Goal: Task Accomplishment & Management: Manage account settings

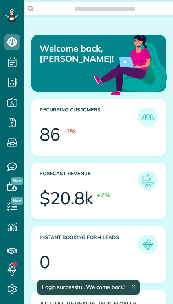
scroll to position [56, 126]
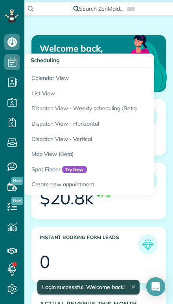
click at [38, 79] on link "Calendar View" at bounding box center [122, 77] width 197 height 18
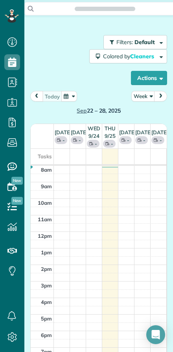
scroll to position [4, 4]
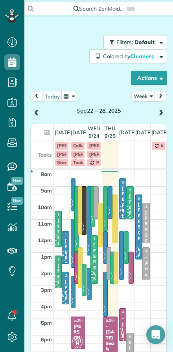
click at [140, 94] on button "Week" at bounding box center [144, 96] width 24 height 11
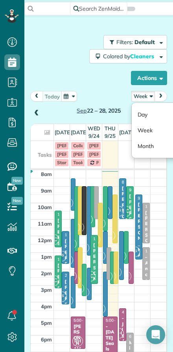
click at [140, 114] on link "Day" at bounding box center [163, 115] width 62 height 16
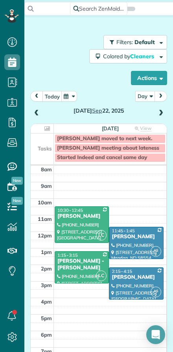
click at [47, 97] on button "today" at bounding box center [53, 96] width 20 height 11
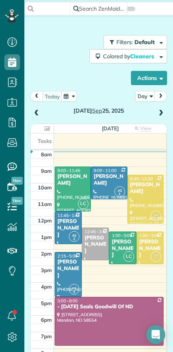
click at [159, 115] on span at bounding box center [161, 113] width 9 height 7
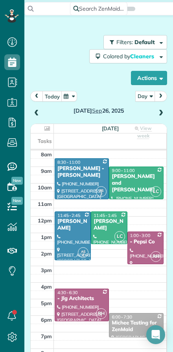
click at [161, 111] on span at bounding box center [161, 113] width 9 height 7
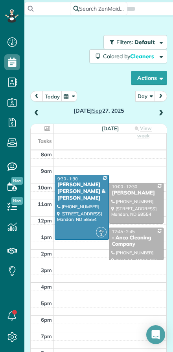
click at [164, 111] on span at bounding box center [161, 113] width 9 height 7
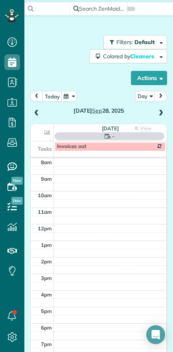
click at [161, 112] on span at bounding box center [161, 113] width 9 height 7
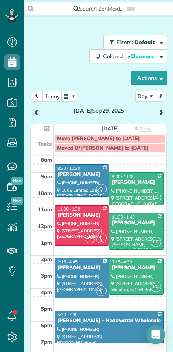
click at [162, 115] on span at bounding box center [161, 113] width 9 height 7
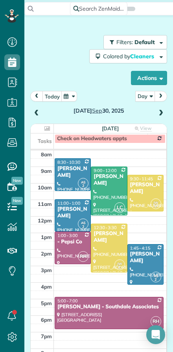
click at [37, 118] on span at bounding box center [36, 114] width 9 height 12
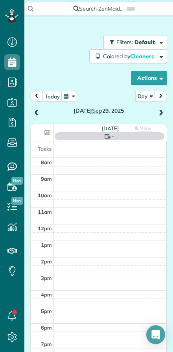
click at [39, 115] on span at bounding box center [36, 113] width 9 height 7
click at [39, 113] on span at bounding box center [36, 113] width 9 height 7
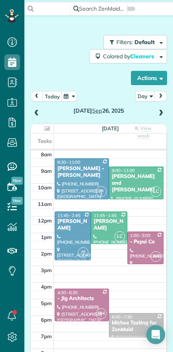
click at [34, 111] on span at bounding box center [36, 113] width 9 height 7
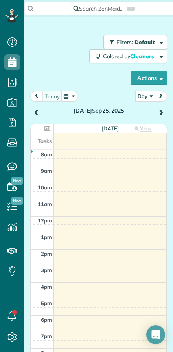
click at [40, 116] on span at bounding box center [36, 113] width 9 height 7
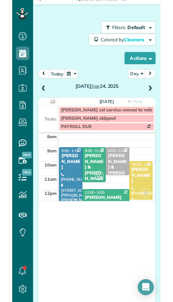
scroll to position [352, 24]
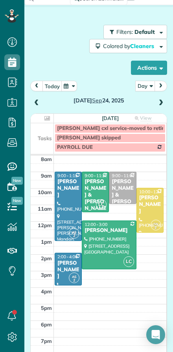
click at [159, 104] on span at bounding box center [161, 103] width 9 height 7
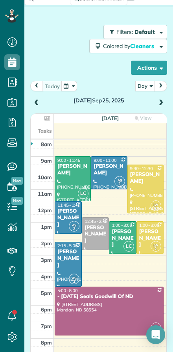
click at [164, 100] on span at bounding box center [161, 103] width 9 height 7
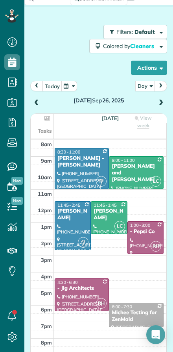
click at [37, 100] on span at bounding box center [36, 103] width 9 height 7
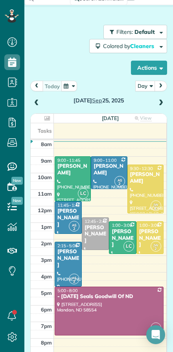
click at [161, 107] on span at bounding box center [161, 103] width 9 height 12
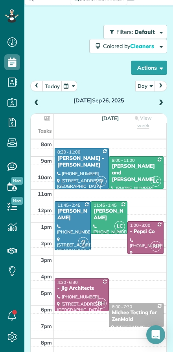
click at [39, 99] on span at bounding box center [36, 103] width 9 height 12
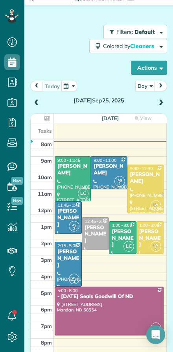
click at [67, 220] on div "[PERSON_NAME]" at bounding box center [68, 218] width 22 height 20
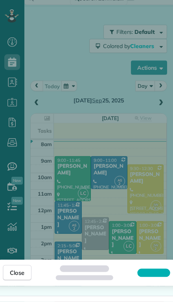
scroll to position [17, 0]
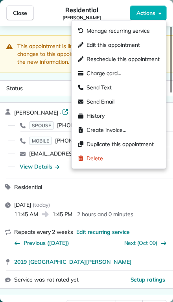
click at [52, 17] on div "Residential [PERSON_NAME]" at bounding box center [82, 13] width 96 height 16
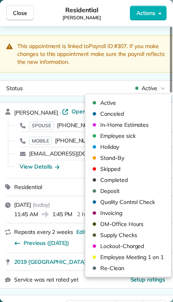
click at [108, 114] on span "Canceled" at bounding box center [113, 114] width 24 height 8
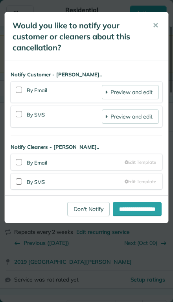
click at [158, 23] on span "✕" at bounding box center [156, 25] width 6 height 9
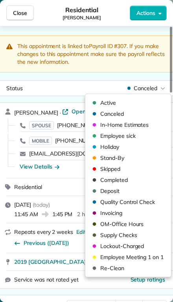
click at [101, 169] on span "Skipped" at bounding box center [111, 169] width 20 height 8
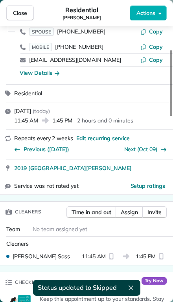
scroll to position [111, 0]
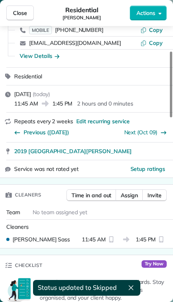
click at [132, 197] on span "Assign" at bounding box center [129, 196] width 17 height 8
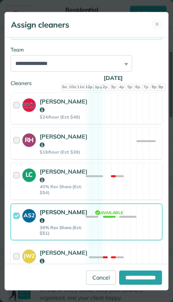
scroll to position [98, 0]
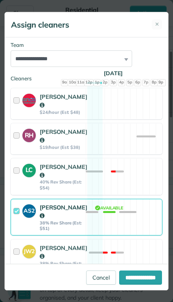
click at [26, 215] on strong "AS2" at bounding box center [28, 210] width 13 height 11
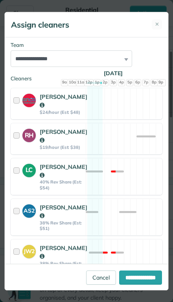
click at [138, 285] on input "**********" at bounding box center [140, 278] width 43 height 14
type input "**********"
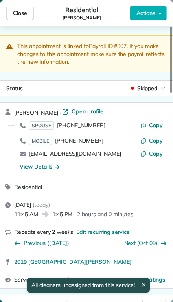
click at [19, 9] on span "Close" at bounding box center [20, 13] width 14 height 8
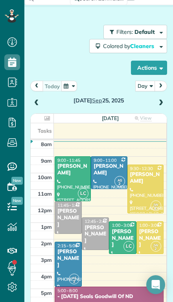
click at [159, 100] on span at bounding box center [161, 103] width 9 height 7
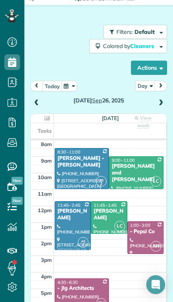
click at [131, 163] on div "[PERSON_NAME] and [PERSON_NAME]" at bounding box center [137, 173] width 50 height 20
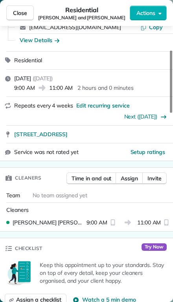
scroll to position [112, 0]
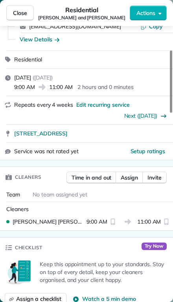
click at [131, 175] on span "Assign" at bounding box center [129, 178] width 17 height 8
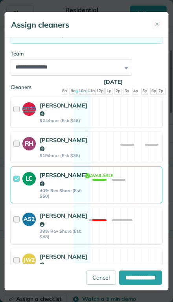
scroll to position [96, 0]
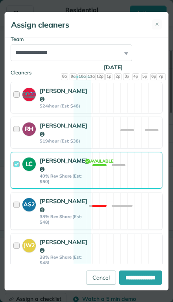
click at [28, 169] on strong "LC" at bounding box center [28, 163] width 13 height 11
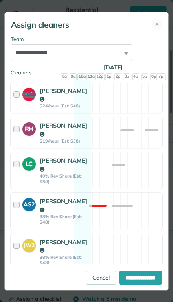
click at [24, 225] on div "AS2" at bounding box center [30, 211] width 17 height 28
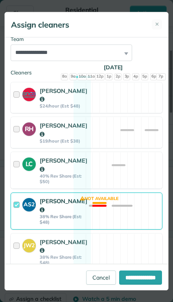
click at [132, 285] on input "**********" at bounding box center [140, 278] width 43 height 14
type input "**********"
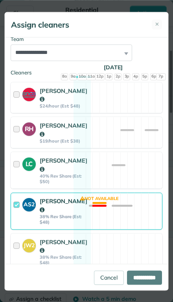
scroll to position [17, 0]
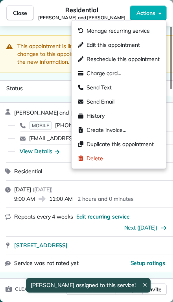
click at [97, 43] on span "Edit this appointment" at bounding box center [113, 45] width 53 height 8
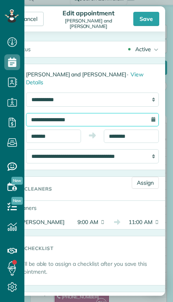
click at [44, 113] on input "**********" at bounding box center [92, 119] width 133 height 13
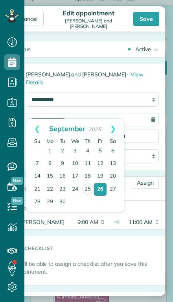
click at [88, 187] on link "25" at bounding box center [87, 189] width 11 height 11
type input "**********"
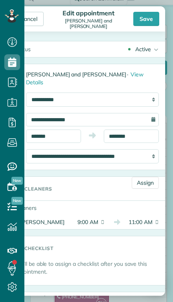
click at [87, 218] on span "9:00 AM" at bounding box center [85, 222] width 27 height 8
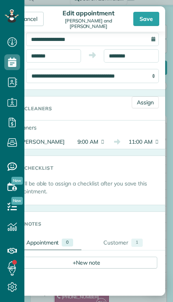
scroll to position [83, 0]
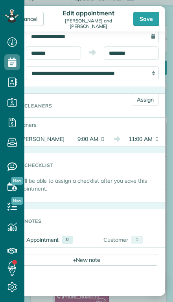
click at [96, 135] on span "9:00 AM" at bounding box center [85, 139] width 27 height 8
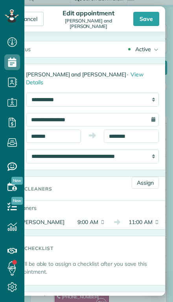
scroll to position [0, 0]
click at [63, 130] on input "*******" at bounding box center [53, 136] width 55 height 13
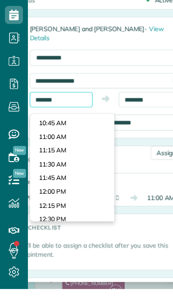
scroll to position [506, 0]
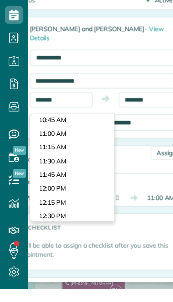
click at [39, 126] on body "Dashboard Scheduling Calendar View List View Dispatch View - Weekly scheduling …" at bounding box center [86, 151] width 173 height 302
type input "********"
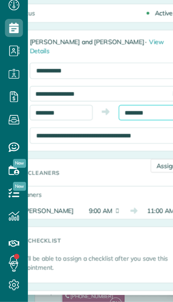
click at [125, 130] on input "********" at bounding box center [131, 136] width 55 height 13
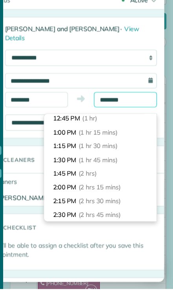
scroll to position [50, 0]
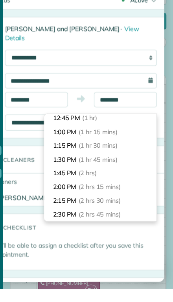
click at [60, 195] on li "1:45 PM (2 hrs)" at bounding box center [109, 201] width 99 height 12
type input "*******"
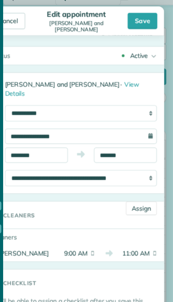
scroll to position [3, 0]
click at [134, 17] on div "Save" at bounding box center [147, 19] width 26 height 14
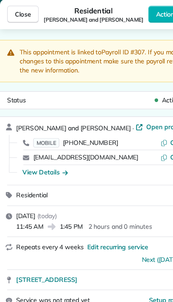
click at [19, 9] on span "Close" at bounding box center [20, 13] width 14 height 8
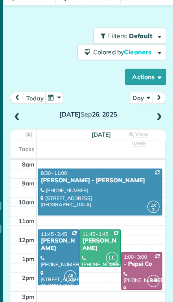
click at [157, 100] on span at bounding box center [161, 103] width 9 height 7
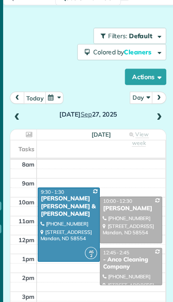
click at [157, 100] on span at bounding box center [161, 103] width 9 height 7
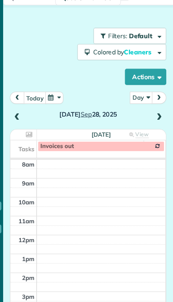
click at [157, 100] on span at bounding box center [161, 103] width 9 height 7
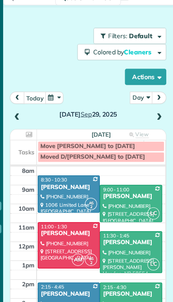
click at [157, 100] on span at bounding box center [161, 103] width 9 height 7
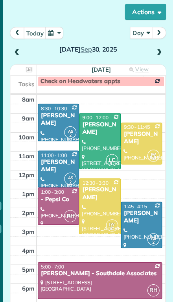
click at [157, 43] on span at bounding box center [161, 46] width 9 height 7
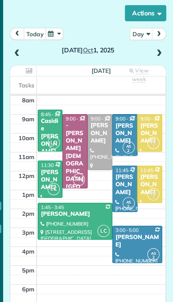
click at [157, 44] on span at bounding box center [161, 47] width 9 height 7
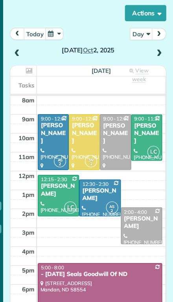
click at [32, 44] on span at bounding box center [36, 47] width 9 height 7
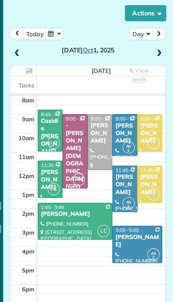
click at [32, 44] on span at bounding box center [36, 47] width 9 height 7
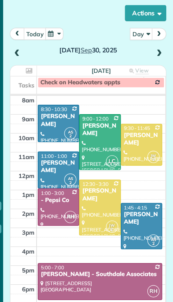
click at [91, 175] on div at bounding box center [108, 182] width 35 height 48
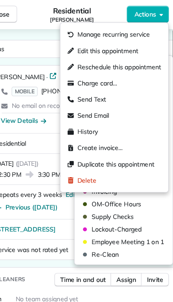
click at [87, 44] on span "Edit this appointment" at bounding box center [113, 45] width 53 height 8
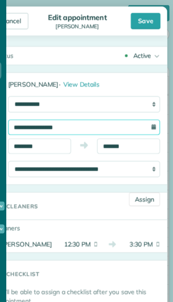
click at [33, 108] on input "**********" at bounding box center [92, 111] width 133 height 13
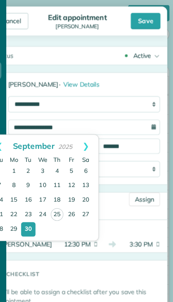
click at [75, 187] on link "26" at bounding box center [81, 188] width 13 height 13
type input "**********"
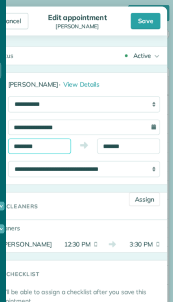
click at [38, 125] on input "********" at bounding box center [53, 128] width 55 height 13
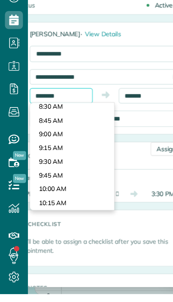
scroll to position [399, 0]
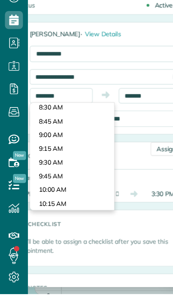
click at [40, 105] on body "Dashboard Scheduling Calendar View List View Dispatch View - Weekly scheduling …" at bounding box center [86, 151] width 173 height 302
type input "*******"
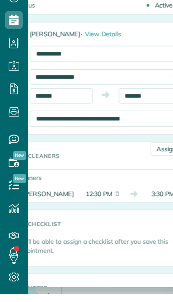
scroll to position [17, 0]
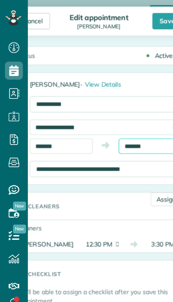
click at [126, 125] on input "*******" at bounding box center [131, 128] width 55 height 13
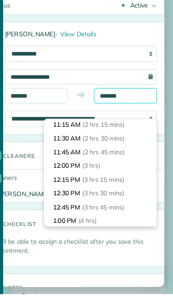
scroll to position [102, 0]
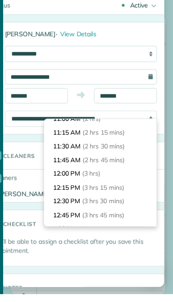
click at [60, 155] on li "11:15 AM (2 hrs 15 mins)" at bounding box center [109, 161] width 99 height 12
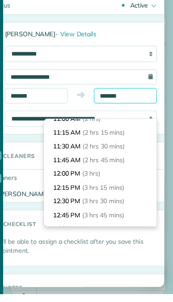
type input "********"
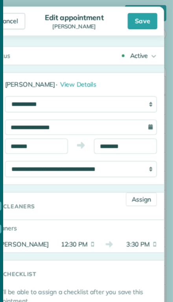
click at [134, 16] on div "Save" at bounding box center [147, 19] width 26 height 14
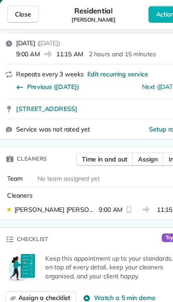
scroll to position [106, 0]
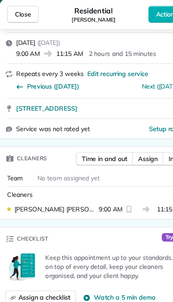
click at [128, 136] on span "Assign" at bounding box center [129, 140] width 17 height 8
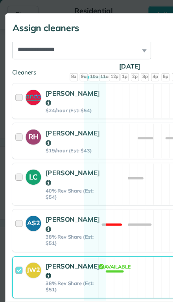
scroll to position [110, 0]
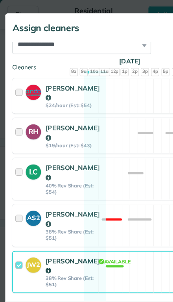
click at [25, 239] on div "JW2" at bounding box center [28, 232] width 13 height 13
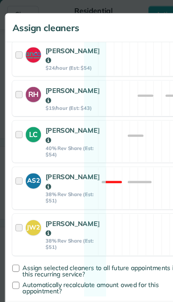
scroll to position [165, 0]
click at [20, 110] on div at bounding box center [17, 124] width 9 height 28
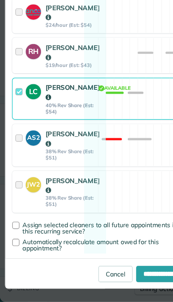
scroll to position [17, 0]
click at [132, 271] on input "**********" at bounding box center [140, 278] width 43 height 14
type input "**********"
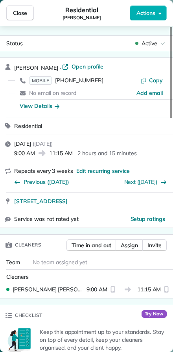
click at [16, 15] on span "Close" at bounding box center [20, 13] width 14 height 8
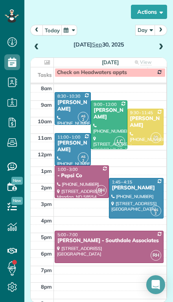
scroll to position [320, 24]
click at [47, 25] on button "today" at bounding box center [53, 30] width 20 height 11
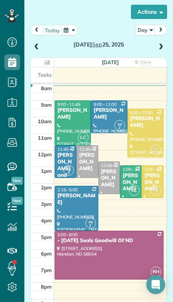
click at [164, 44] on span at bounding box center [161, 47] width 9 height 7
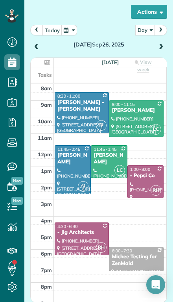
click at [134, 101] on div at bounding box center [137, 119] width 54 height 36
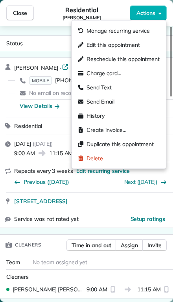
click at [93, 86] on span "Send Text" at bounding box center [99, 88] width 25 height 8
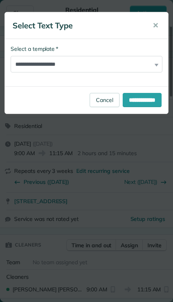
click at [134, 98] on input "**********" at bounding box center [142, 100] width 39 height 14
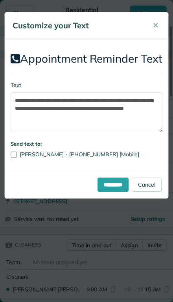
click at [110, 192] on input "*********" at bounding box center [113, 185] width 31 height 14
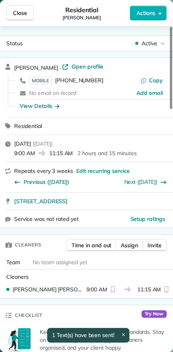
scroll to position [352, 24]
